Goal: Information Seeking & Learning: Learn about a topic

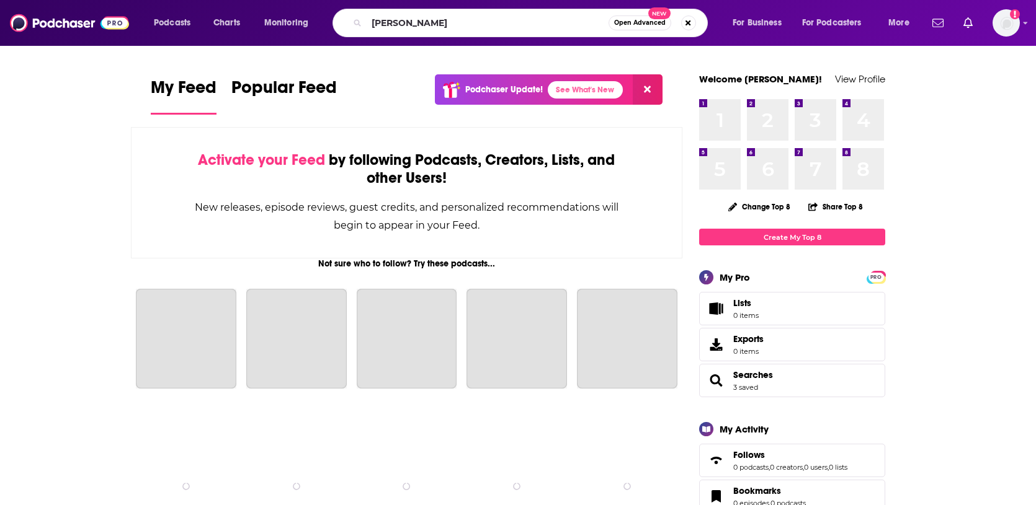
type input "[PERSON_NAME]"
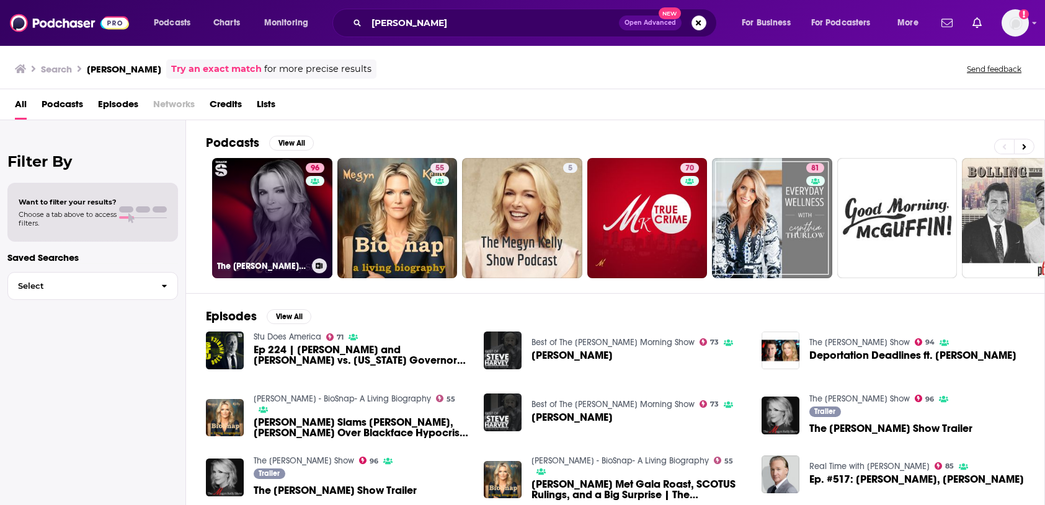
click at [272, 198] on link "96 The [PERSON_NAME] Show" at bounding box center [272, 218] width 120 height 120
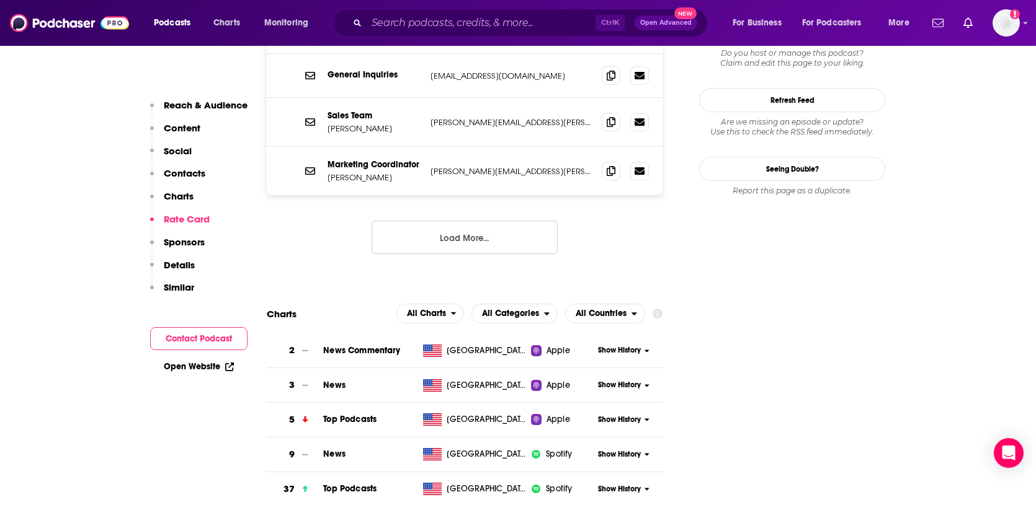
scroll to position [1178, 0]
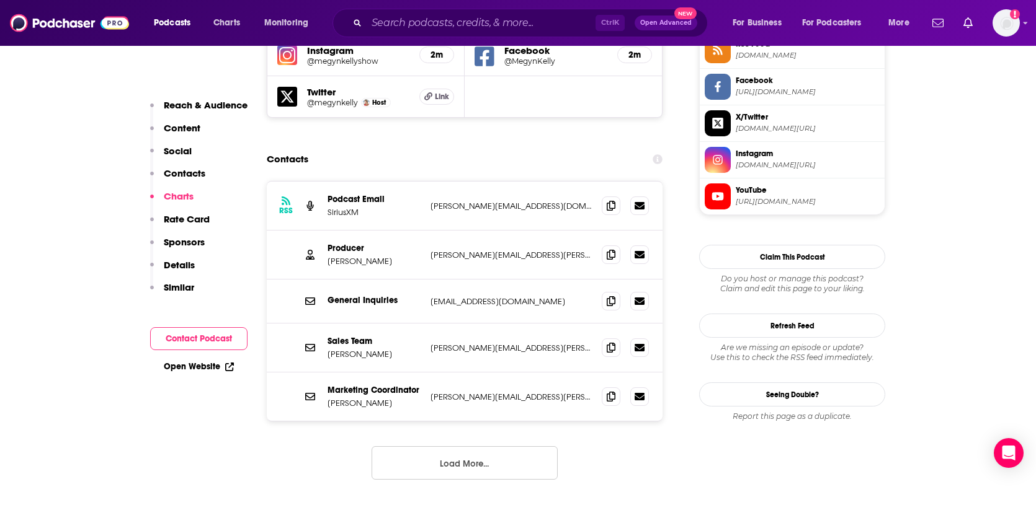
click at [152, 105] on icon at bounding box center [152, 106] width 4 height 4
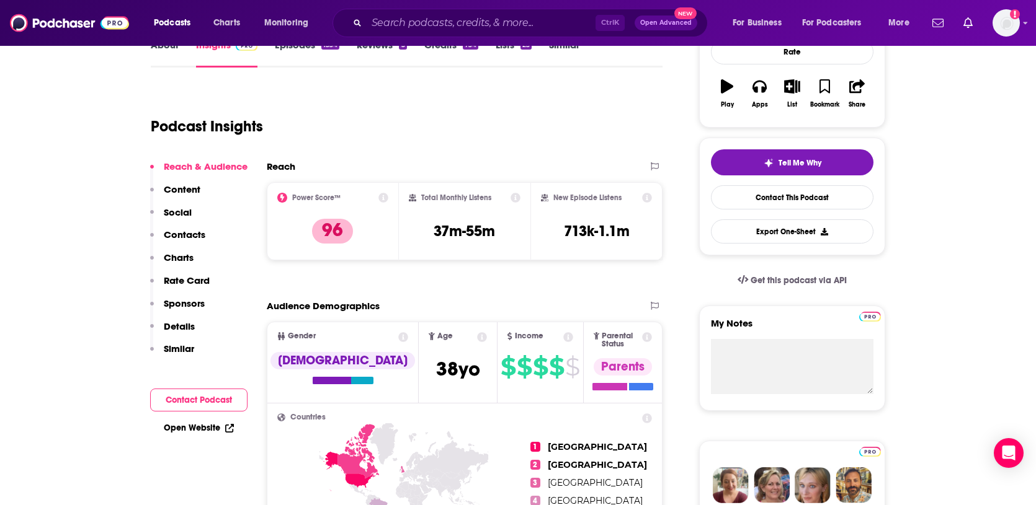
scroll to position [185, 0]
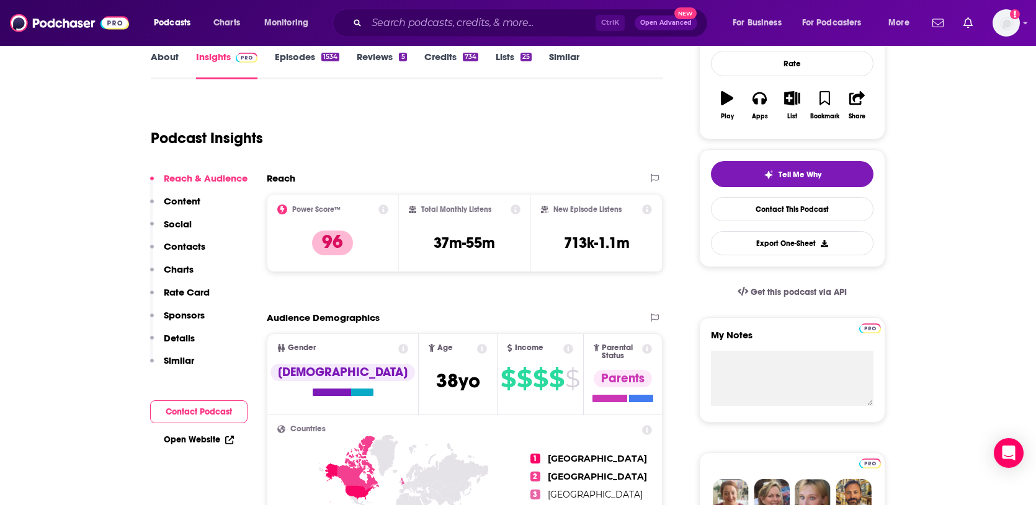
click at [194, 143] on h1 "Podcast Insights" at bounding box center [207, 138] width 112 height 19
click at [264, 147] on div "Podcast Insights" at bounding box center [402, 130] width 502 height 63
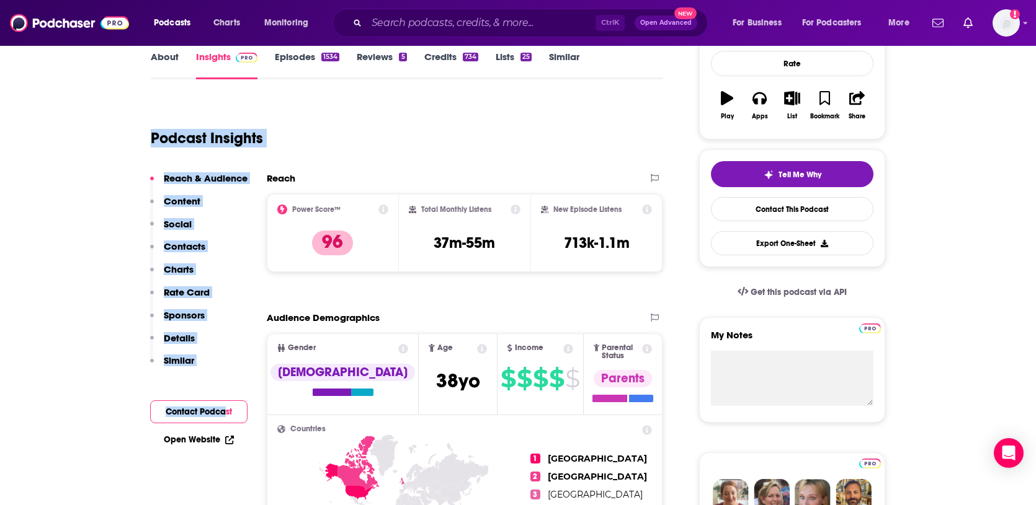
drag, startPoint x: 227, startPoint y: 384, endPoint x: 132, endPoint y: 102, distance: 297.1
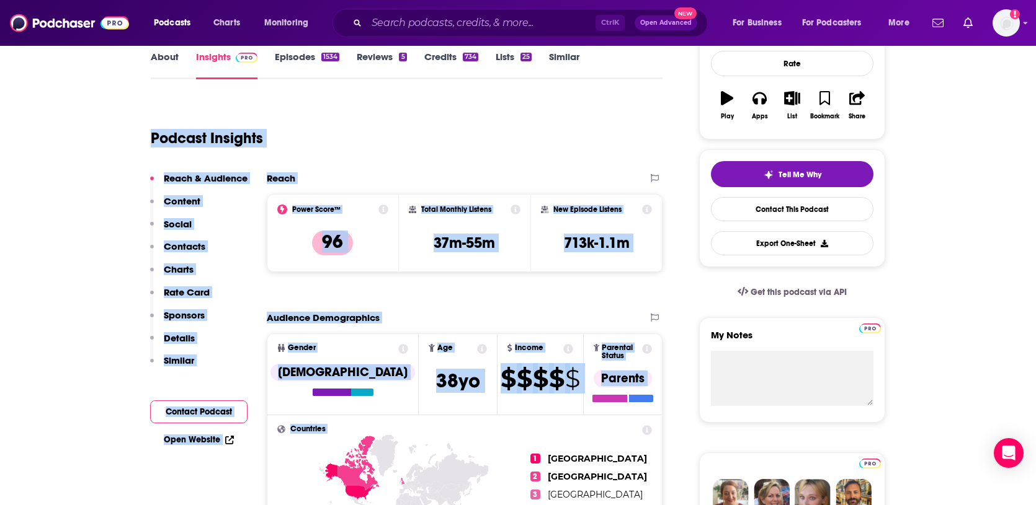
drag, startPoint x: 136, startPoint y: 125, endPoint x: 261, endPoint y: 452, distance: 350.4
drag, startPoint x: 260, startPoint y: 453, endPoint x: 146, endPoint y: 131, distance: 341.2
